Goal: Book appointment/travel/reservation

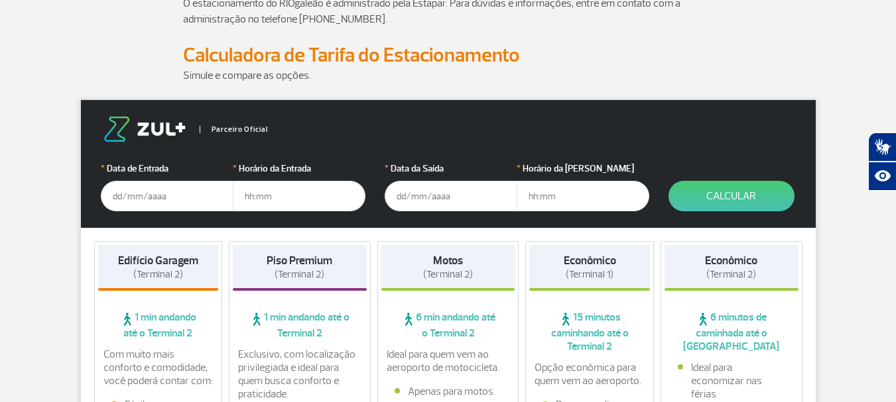
scroll to position [199, 0]
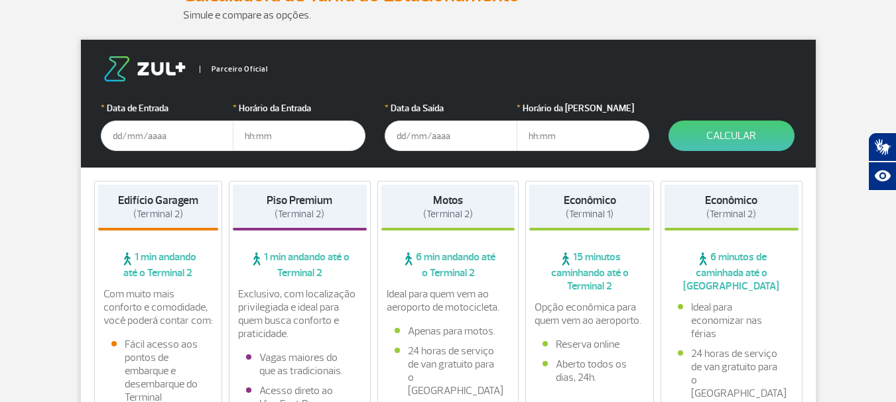
click at [135, 129] on input "text" at bounding box center [167, 136] width 133 height 30
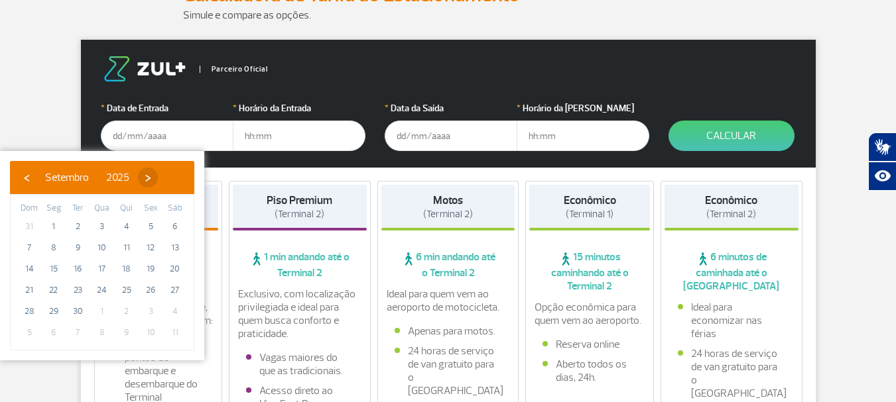
click at [158, 177] on span "›" at bounding box center [148, 178] width 20 height 20
click at [126, 225] on span "2" at bounding box center [126, 226] width 21 height 21
type input "[DATE]"
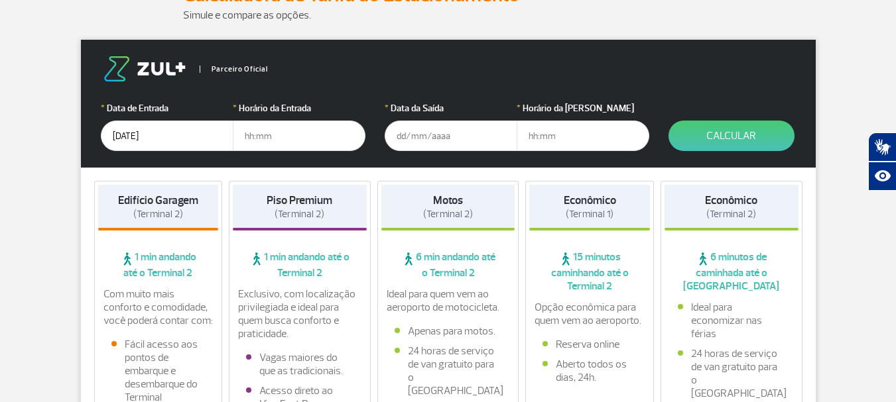
click at [243, 138] on input "text" at bounding box center [299, 136] width 133 height 30
type input "05:30"
click at [393, 129] on input "text" at bounding box center [451, 136] width 133 height 30
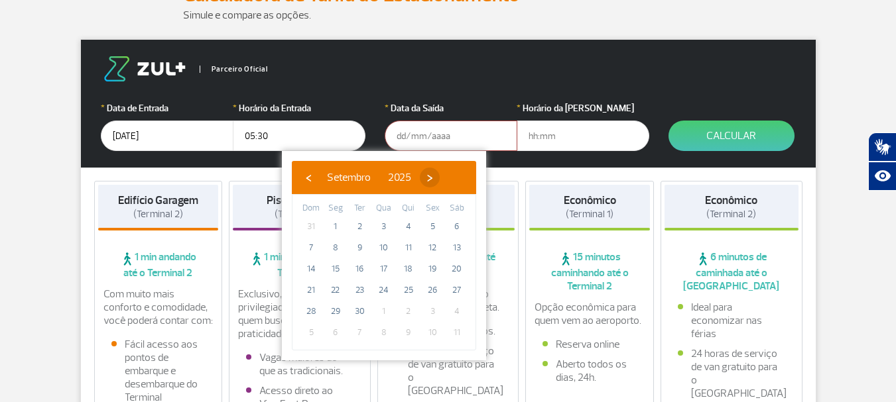
click at [440, 179] on span "›" at bounding box center [430, 178] width 20 height 20
click at [309, 245] on span "5" at bounding box center [310, 247] width 21 height 21
type input "[DATE]"
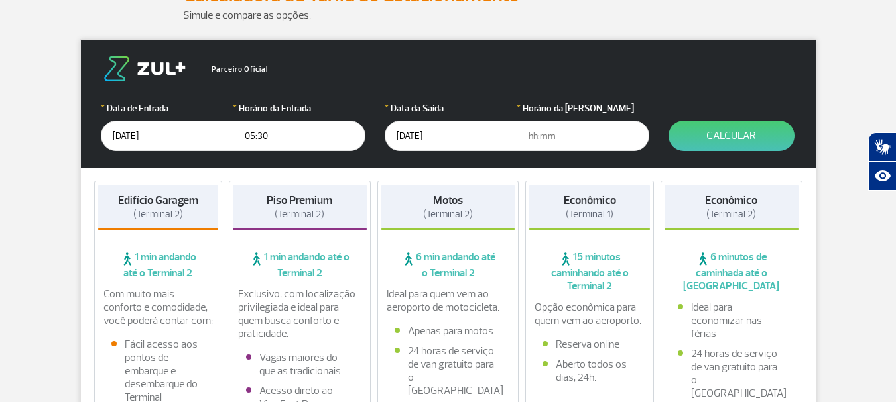
click at [528, 133] on input "text" at bounding box center [582, 136] width 133 height 30
type input "22:00"
click at [729, 139] on button "Calcular" at bounding box center [731, 136] width 126 height 30
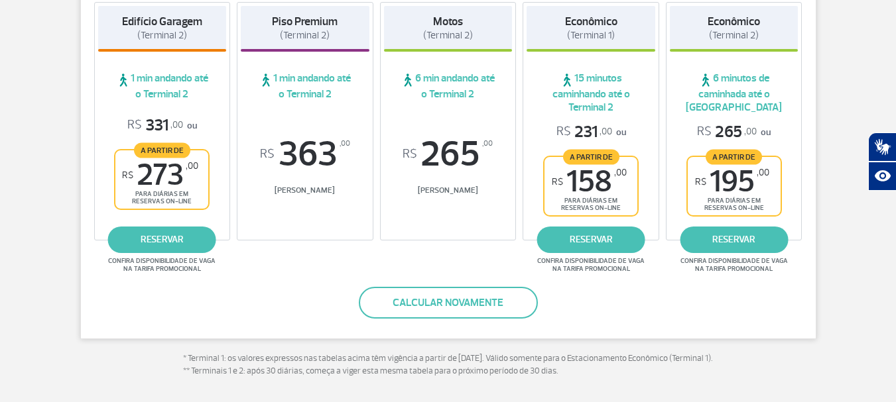
scroll to position [265, 0]
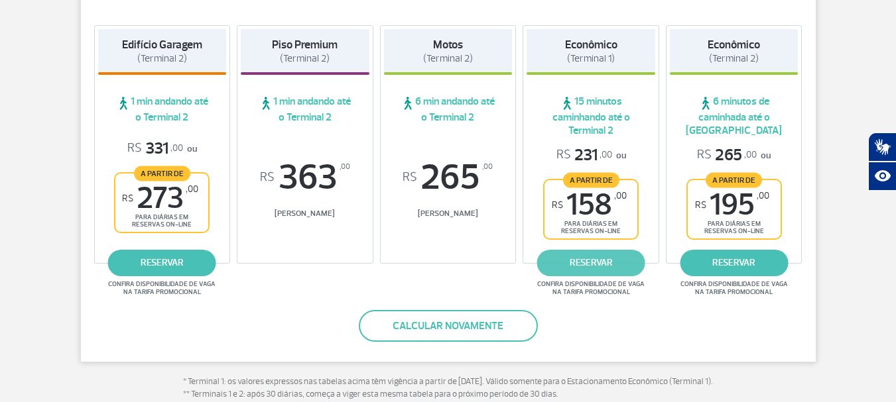
click at [582, 265] on link "reservar" at bounding box center [591, 263] width 108 height 27
